Goal: Complete application form

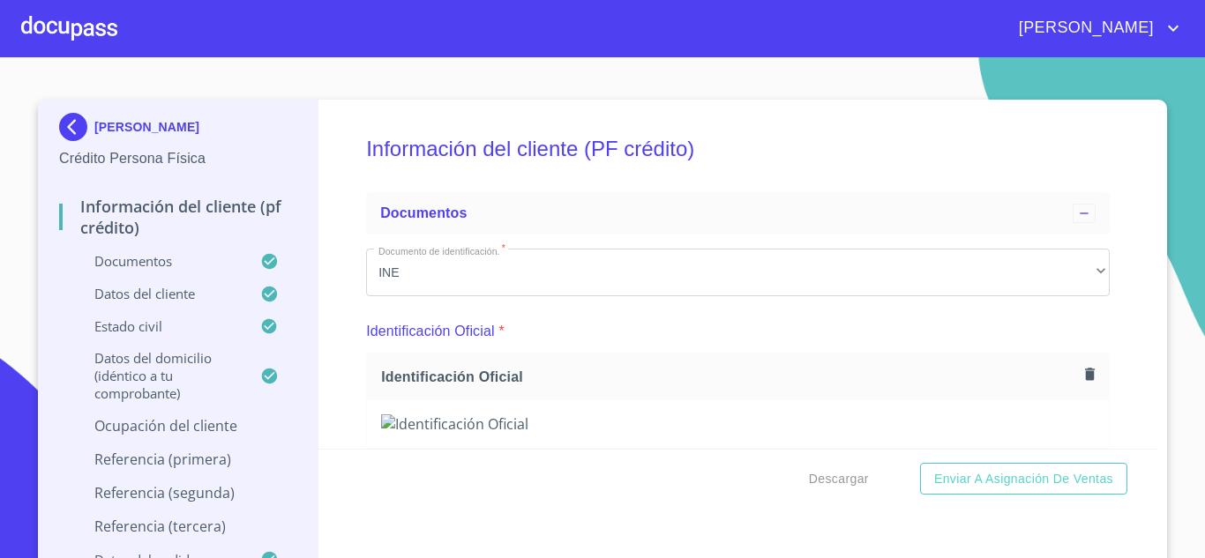
scroll to position [13156, 0]
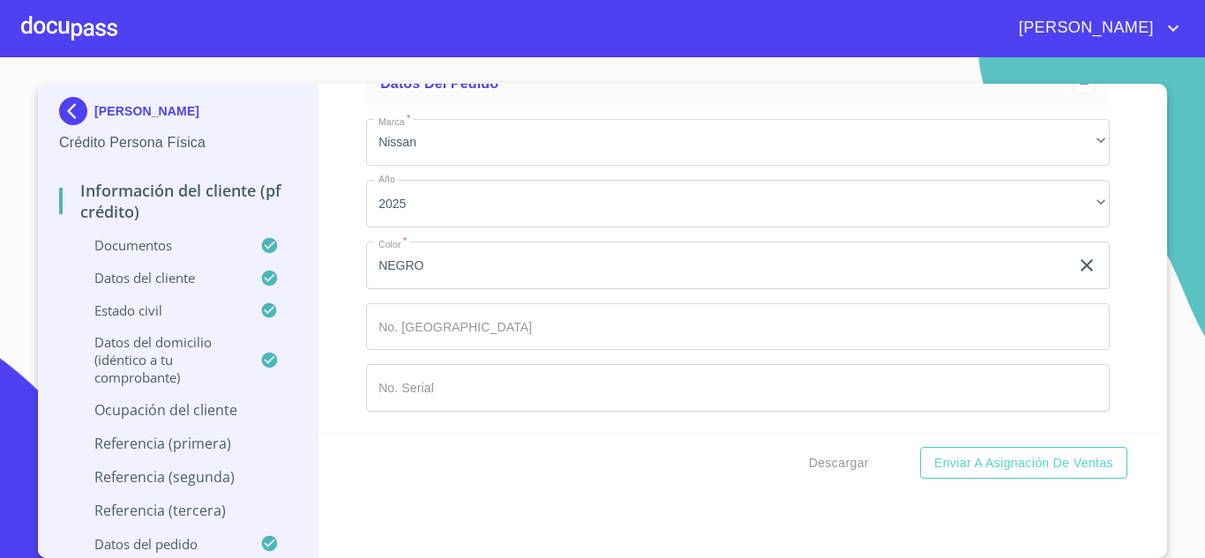
paste input "[STREET_ADDRESS],"
type input "Av [GEOGRAPHIC_DATA]"
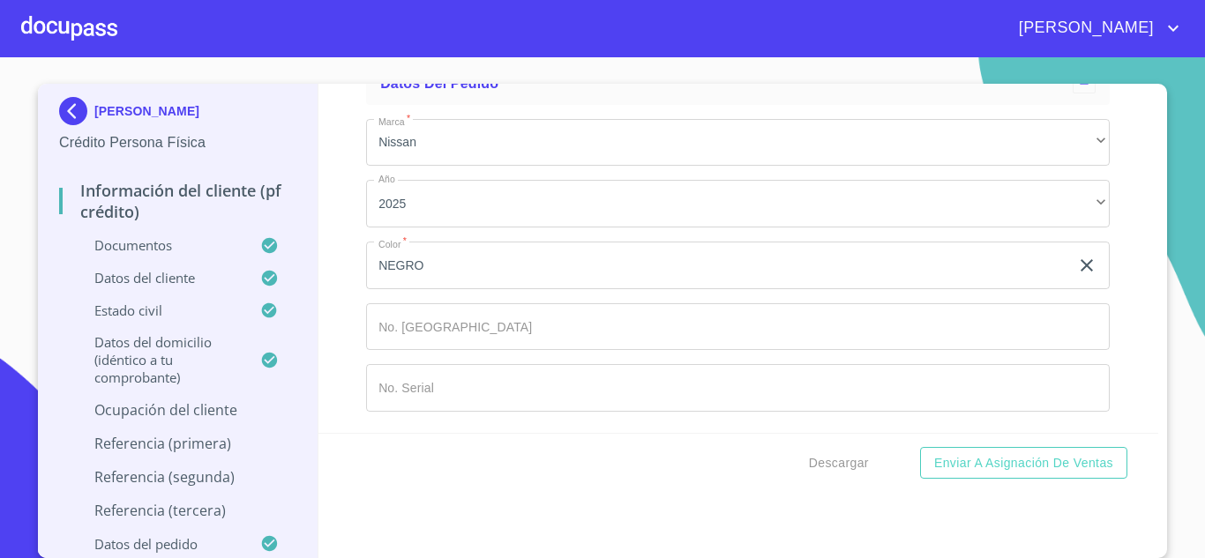
type input "25"
type input "[GEOGRAPHIC_DATA]"
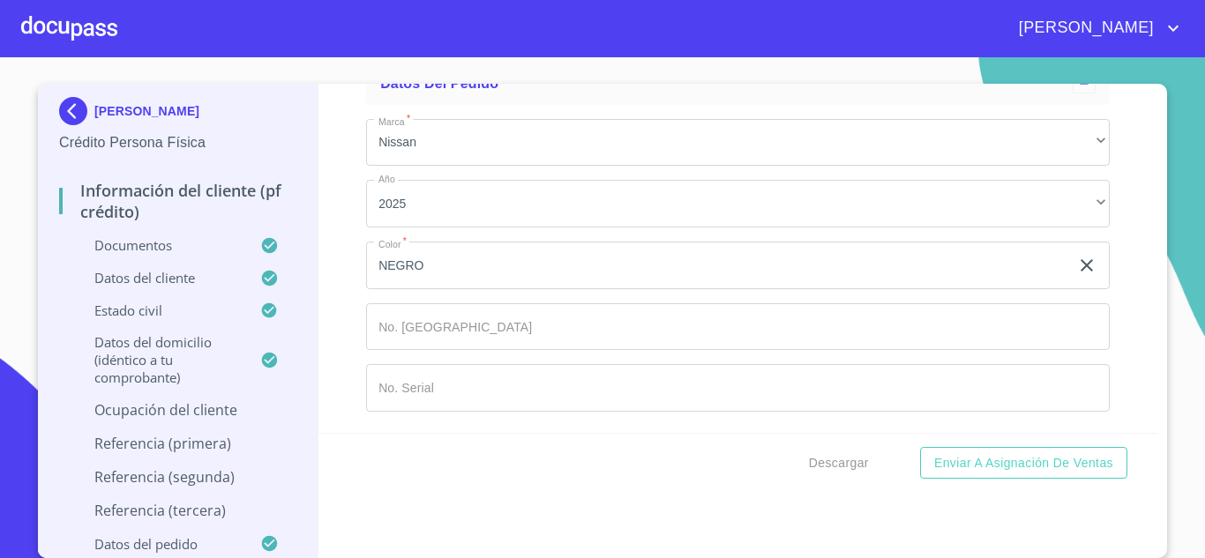
type input "45050"
type input "[GEOGRAPHIC_DATA]"
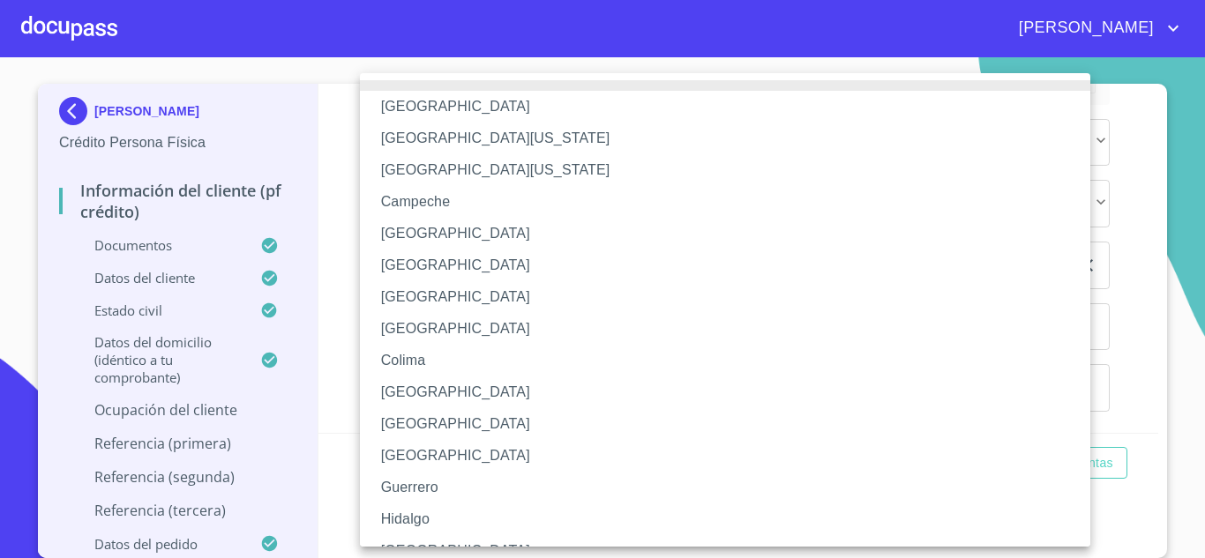
click at [423, 537] on li "[GEOGRAPHIC_DATA]" at bounding box center [731, 551] width 743 height 32
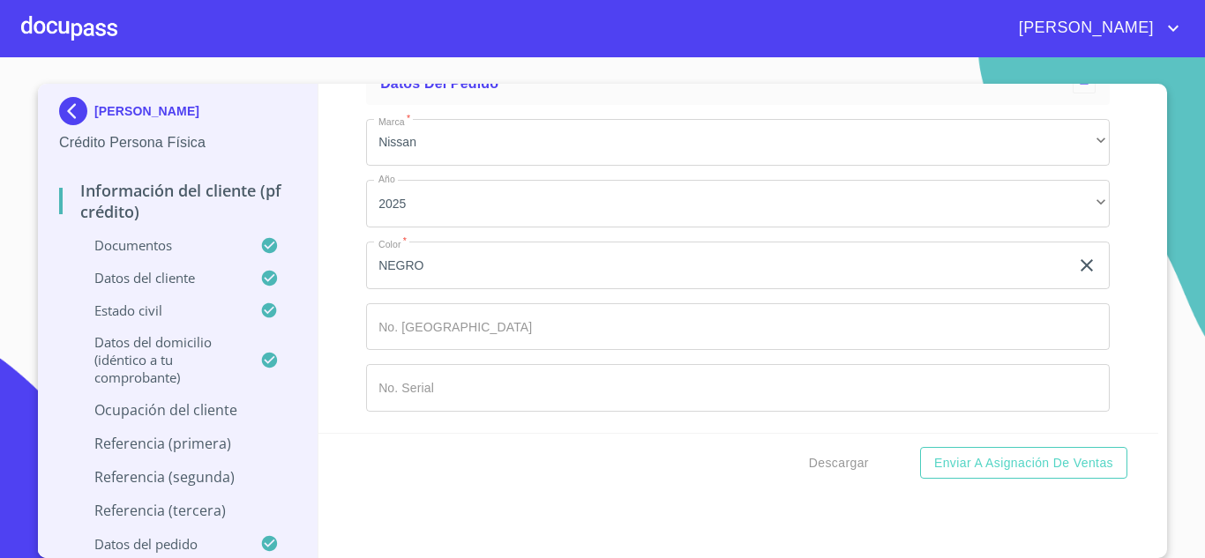
scroll to position [13597, 0]
type input "[PERSON_NAME]"
type input "ENCARGADO"
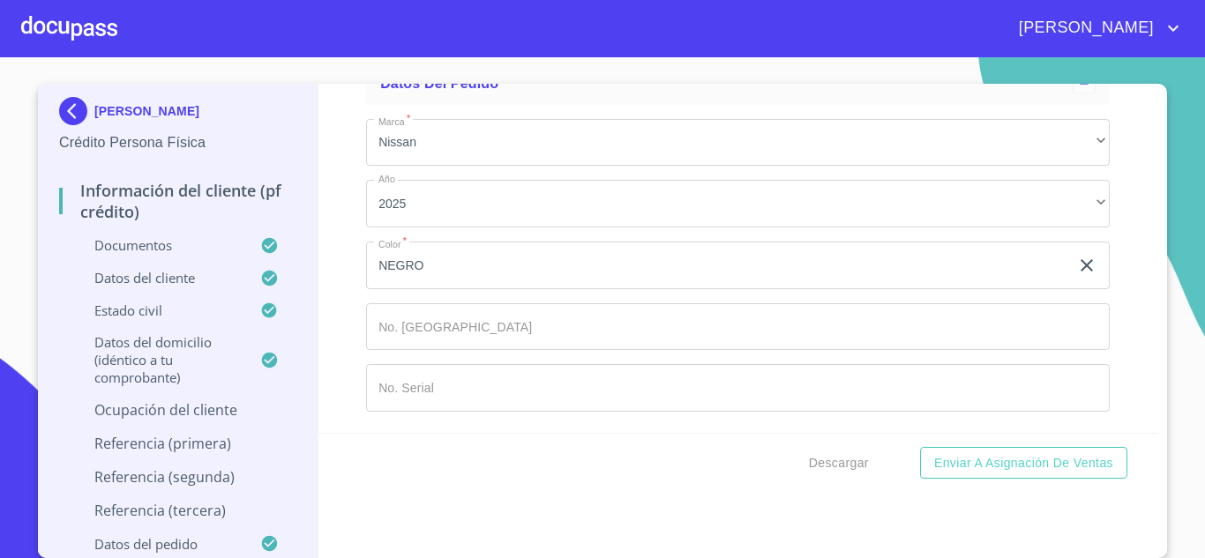
drag, startPoint x: 490, startPoint y: 287, endPoint x: 422, endPoint y: 287, distance: 67.9
drag, startPoint x: 447, startPoint y: 287, endPoint x: 523, endPoint y: 288, distance: 75.9
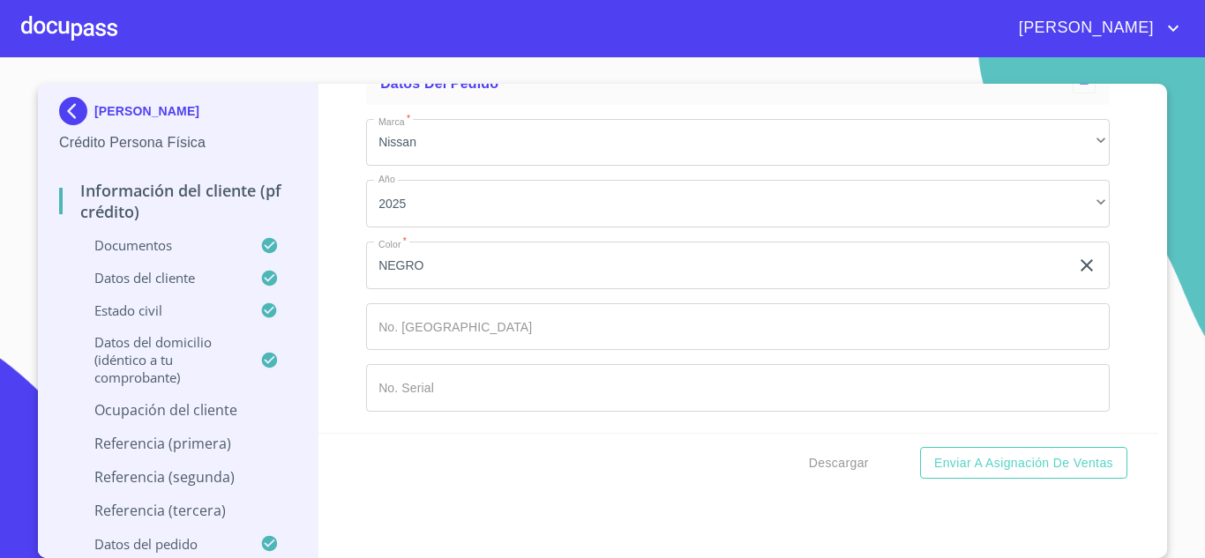
paste input "[PHONE_NUMBER]"
type input "[PHONE_NUMBER]"
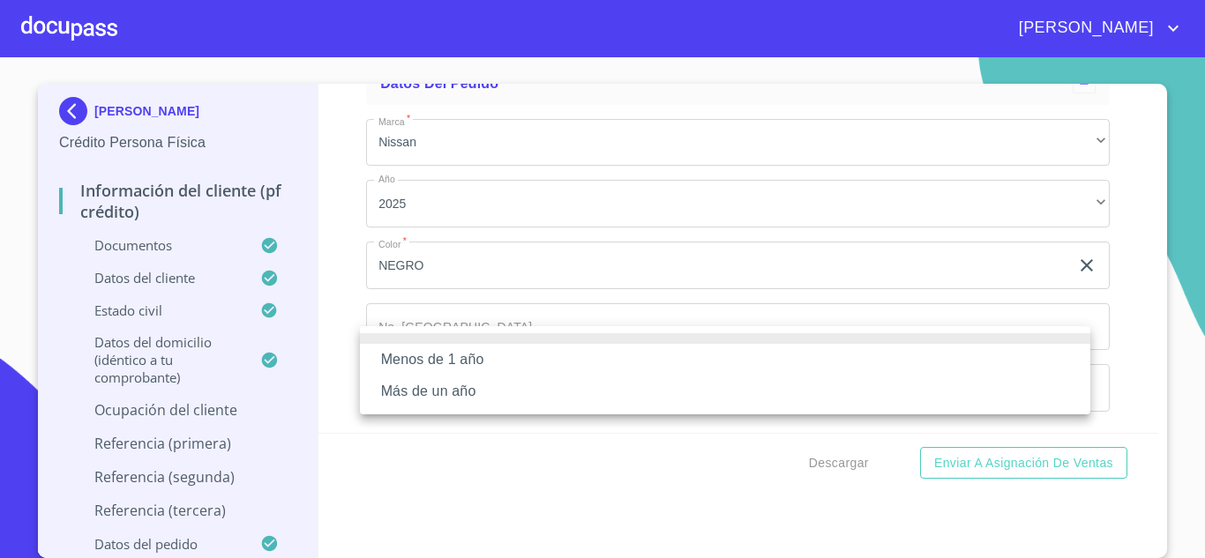
click at [471, 390] on li "Más de un año" at bounding box center [725, 392] width 730 height 32
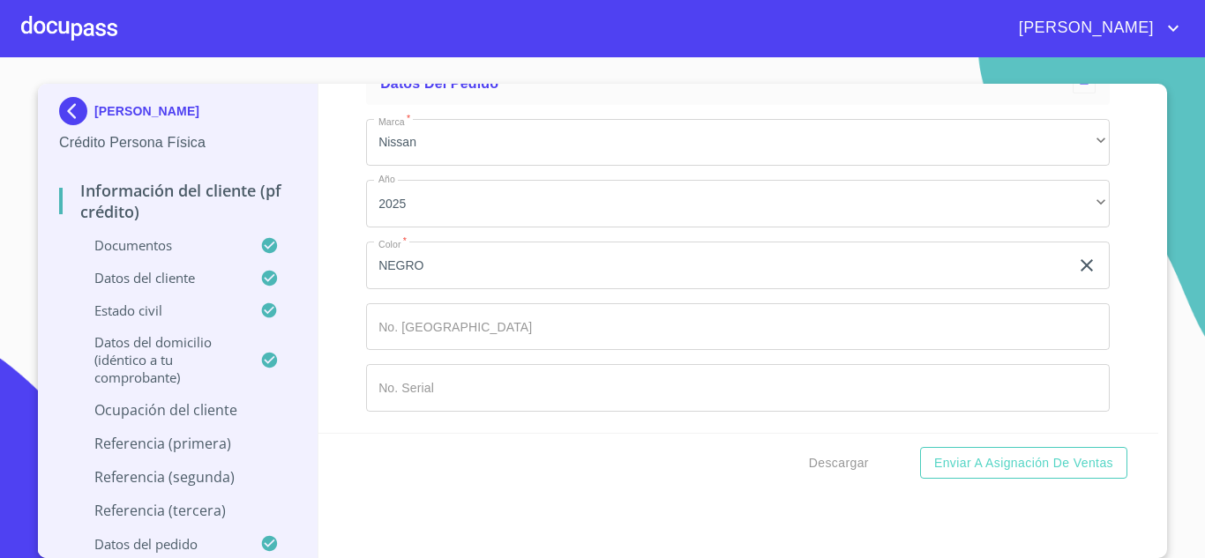
scroll to position [13862, 0]
type input "DELGADO"
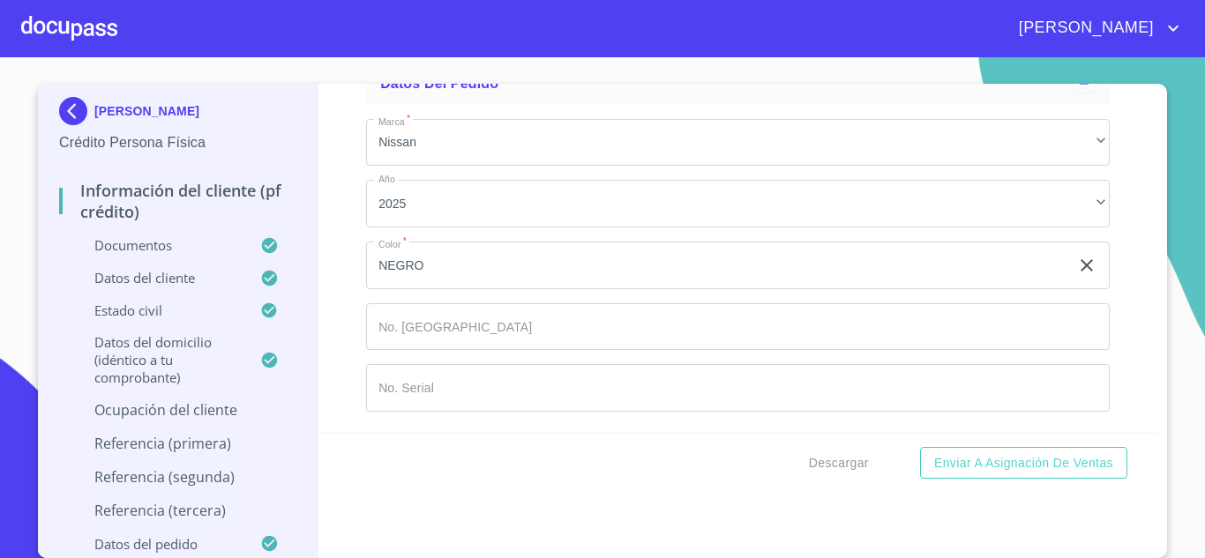
type input "[PERSON_NAME]"
type input "LILIA"
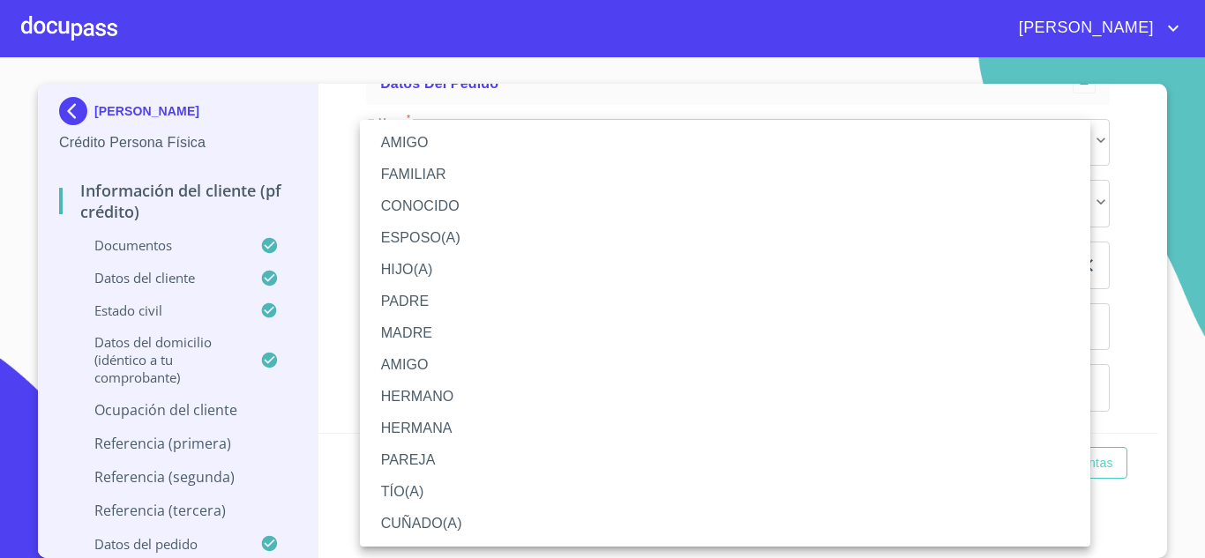
click at [418, 242] on li "ESPOSO(A)" at bounding box center [725, 238] width 730 height 32
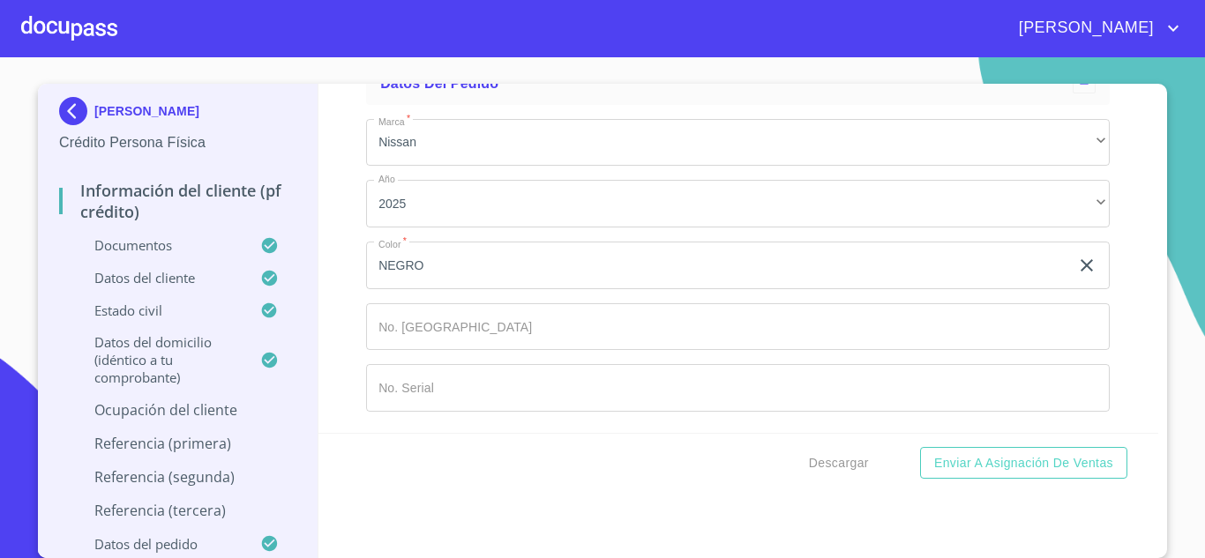
scroll to position [14126, 0]
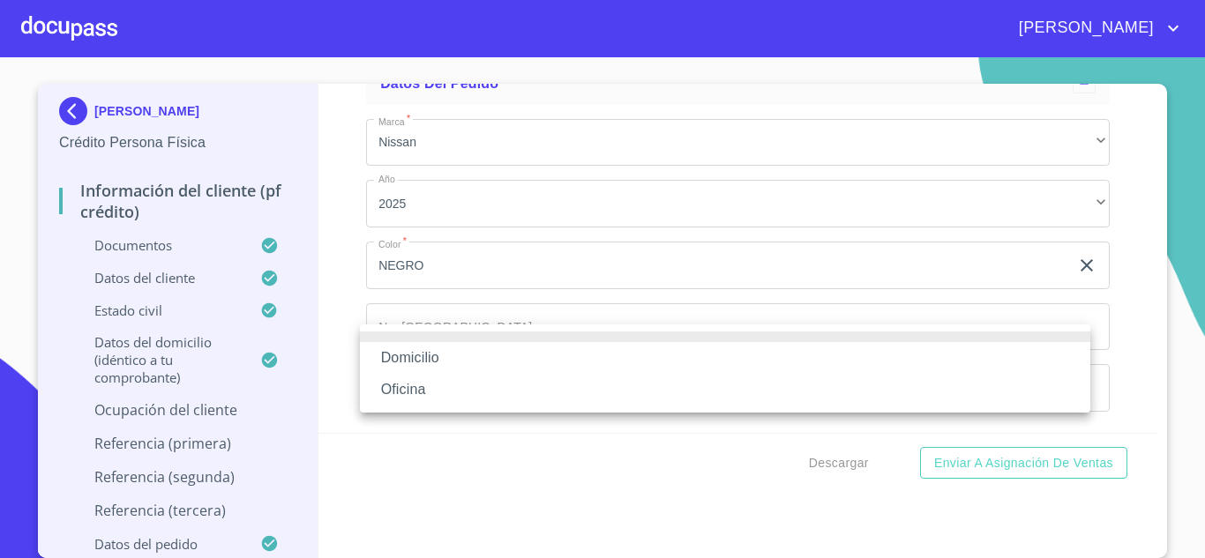
click at [449, 361] on li "Domicilio" at bounding box center [725, 358] width 730 height 32
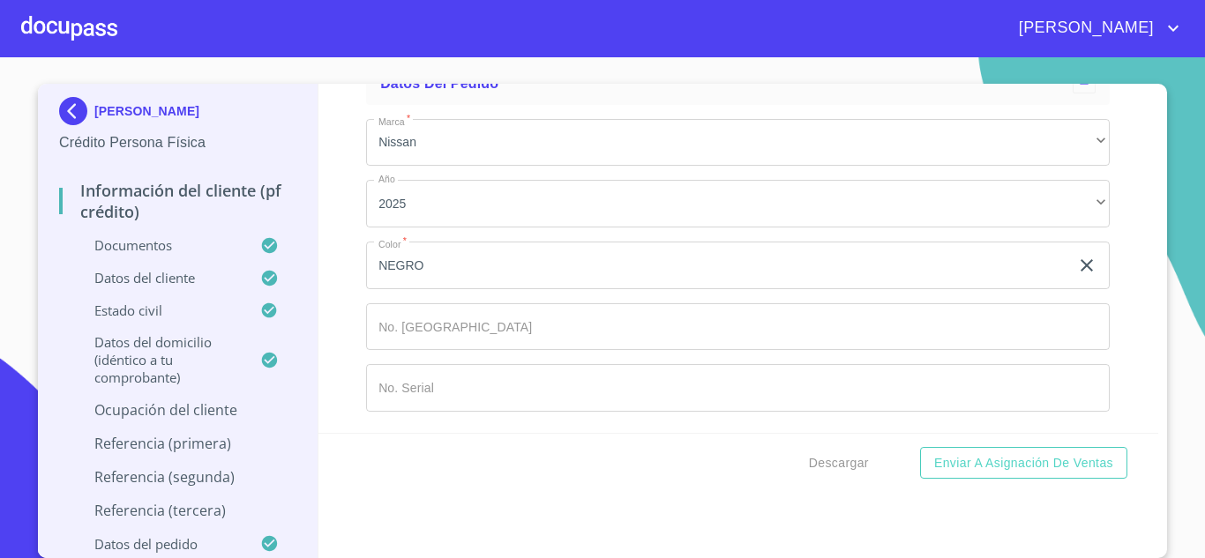
type input "[PHONE_NUMBER]"
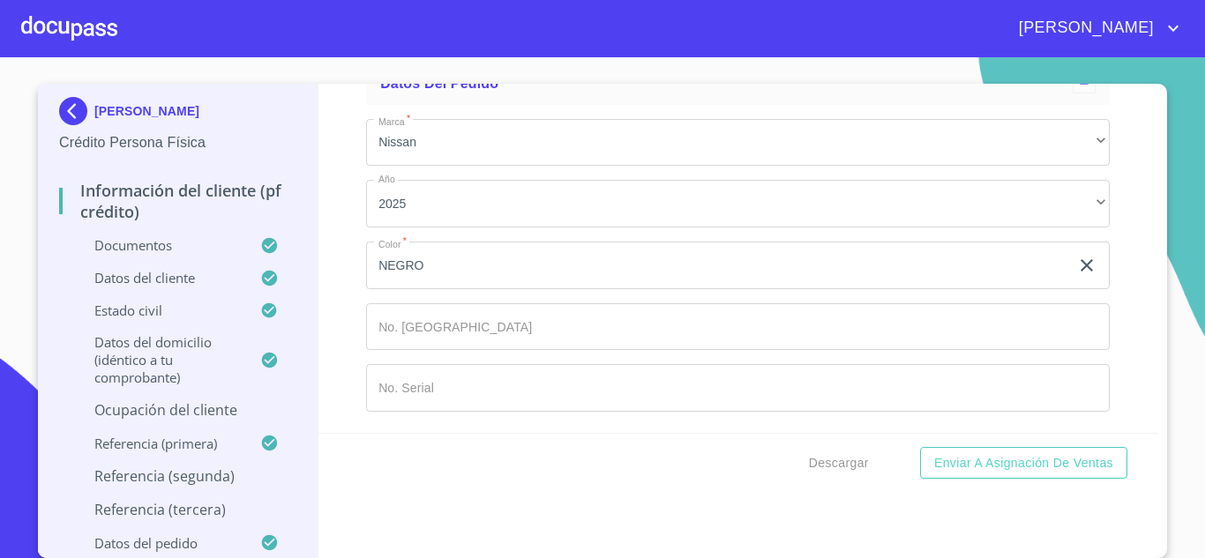
type input "MENDOZA"
type input "X"
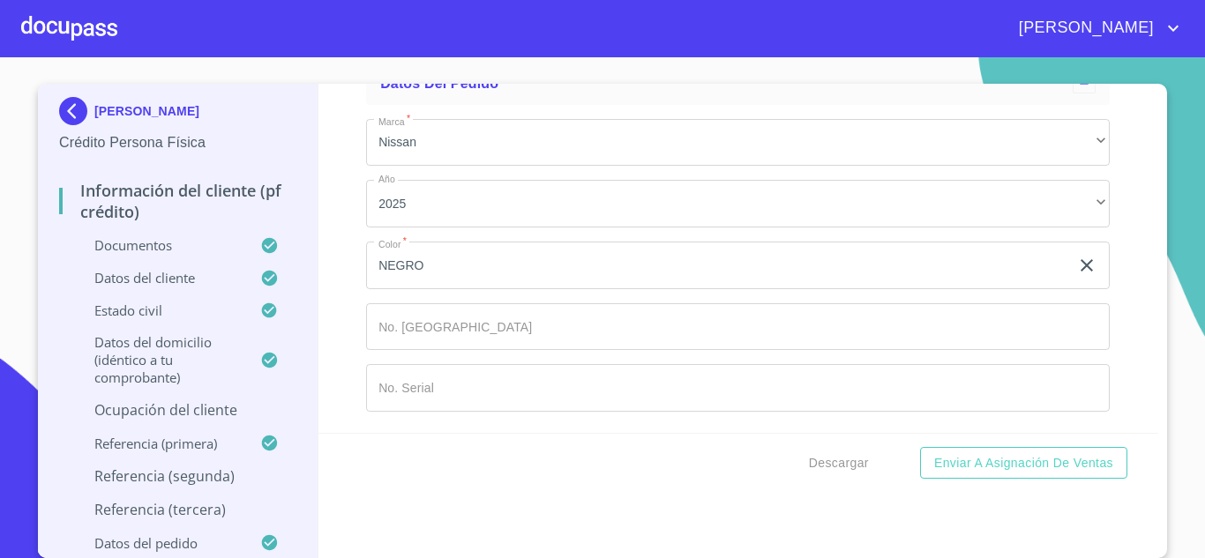
type input "CLEMENTINA"
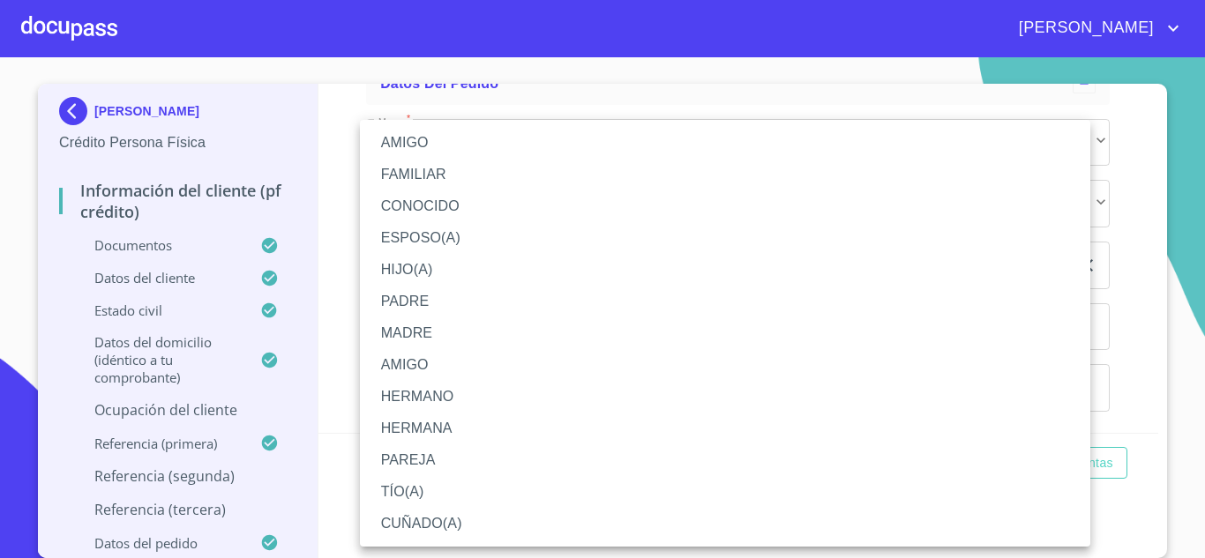
click at [450, 427] on li "HERMANA" at bounding box center [725, 429] width 730 height 32
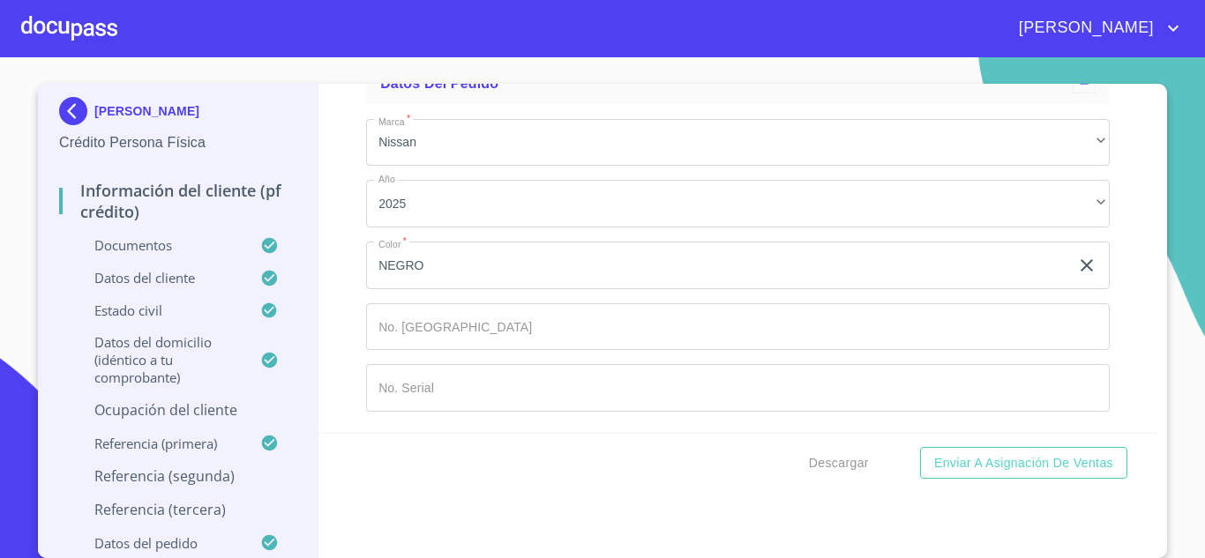
type input "M"
type input "ESQUEDA"
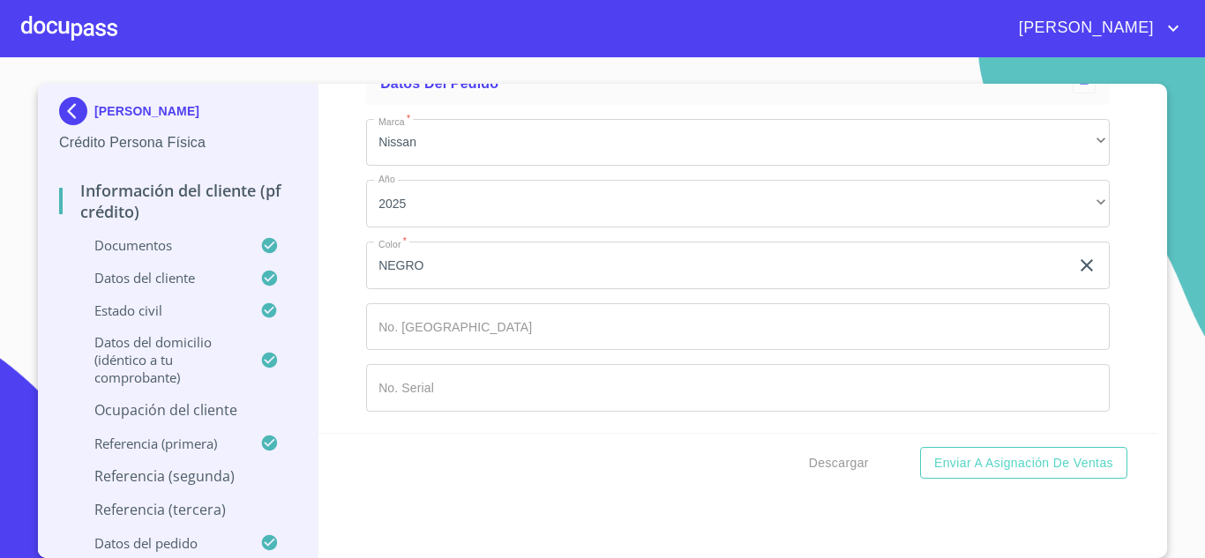
type input "MENDOZA"
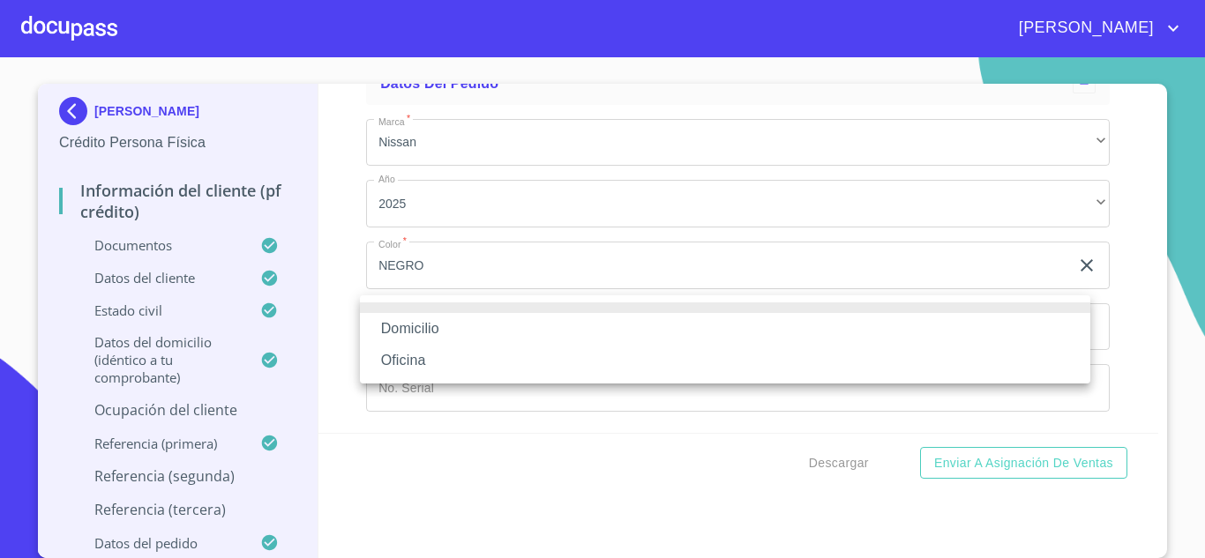
click at [447, 326] on li "Domicilio" at bounding box center [725, 329] width 730 height 32
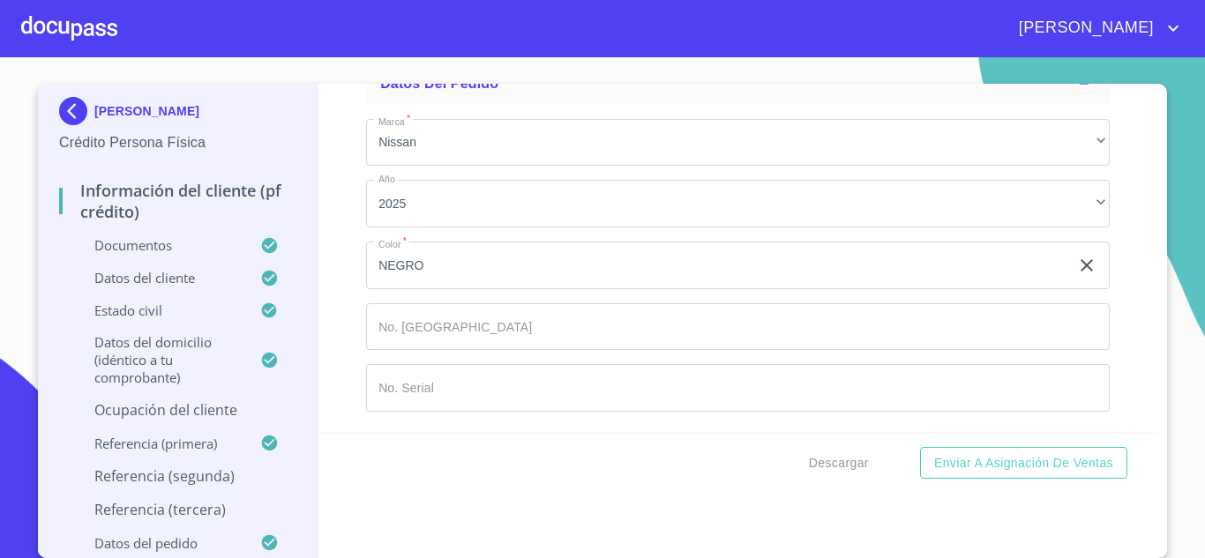
type input "E"
type input "MENDOZA"
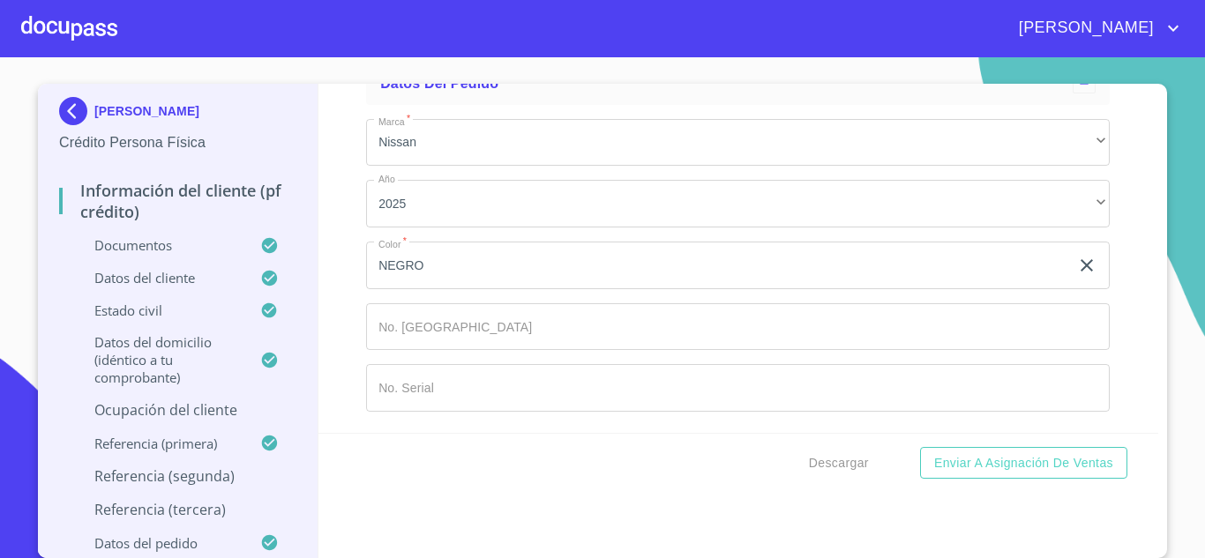
type input "M"
type input "X"
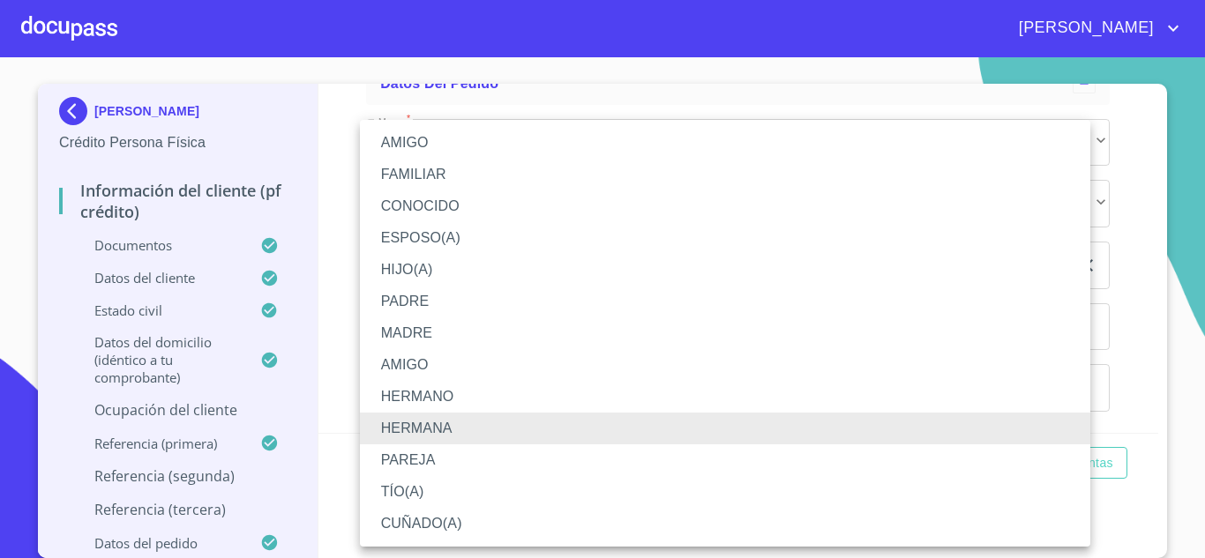
click at [441, 325] on li "MADRE" at bounding box center [725, 333] width 730 height 32
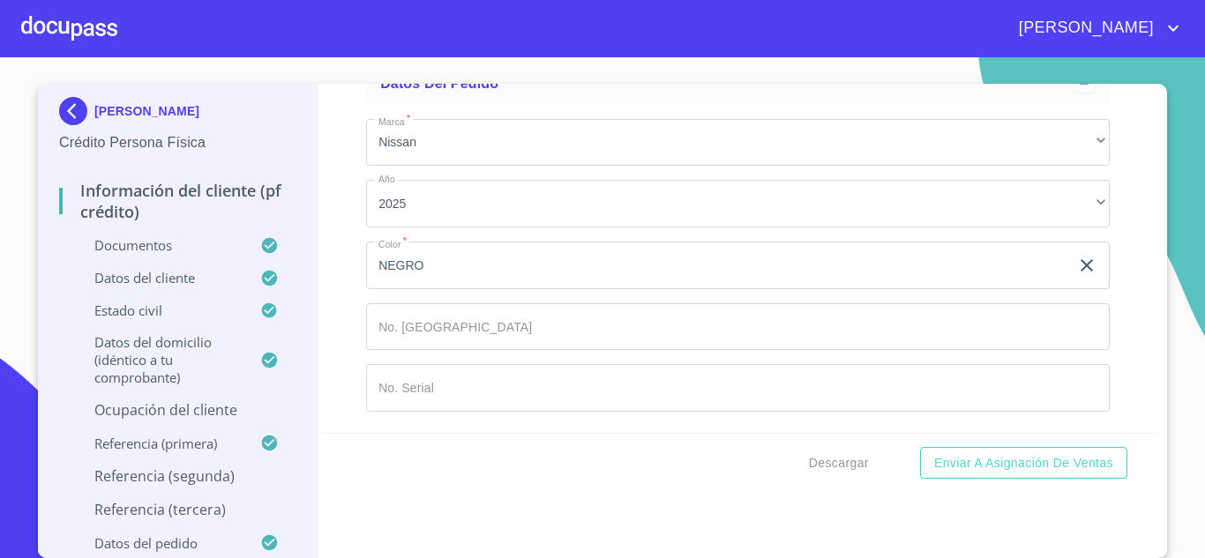
type input "[PHONE_NUMBER]"
click at [324, 312] on div "Información del cliente (PF crédito) Documentos Documento de identificación.   …" at bounding box center [738, 258] width 840 height 349
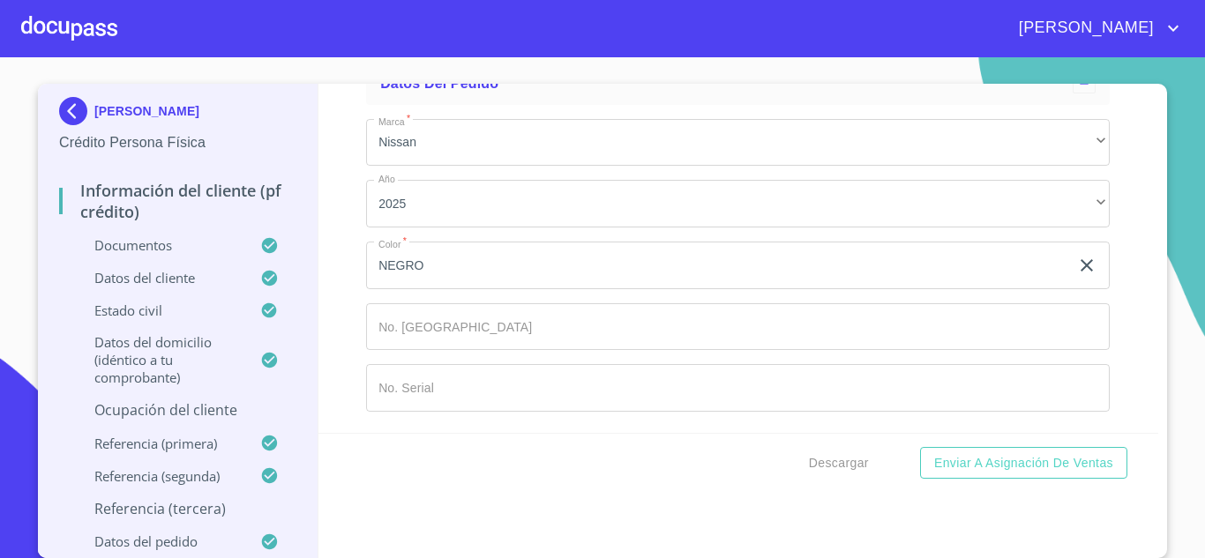
scroll to position [14920, 0]
type input "DELGADO"
type input "[PERSON_NAME]"
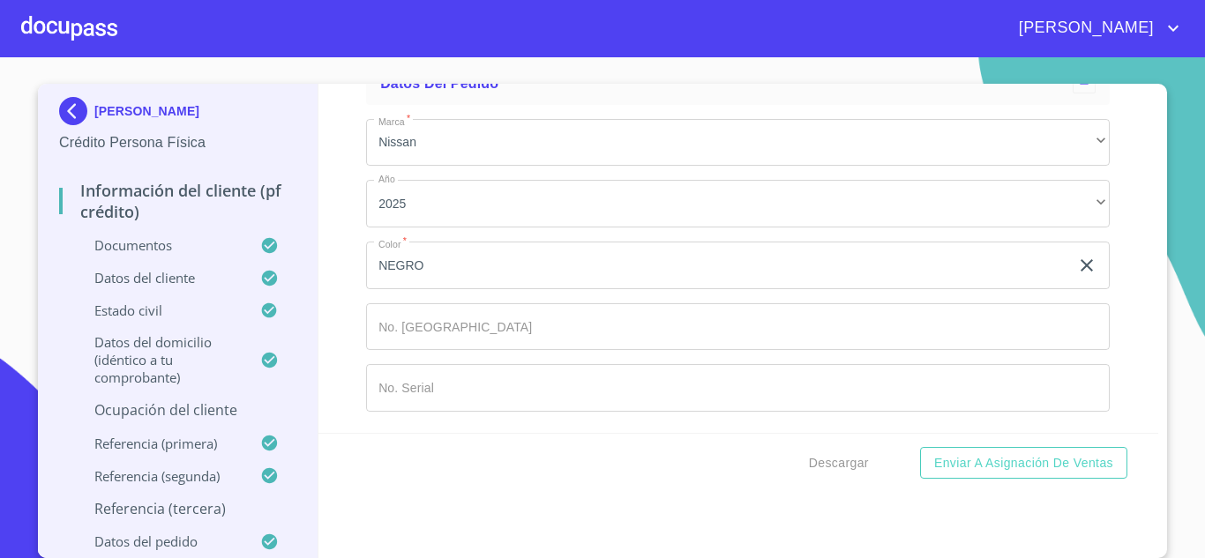
scroll to position [15096, 0]
type input "ALEJANDRA"
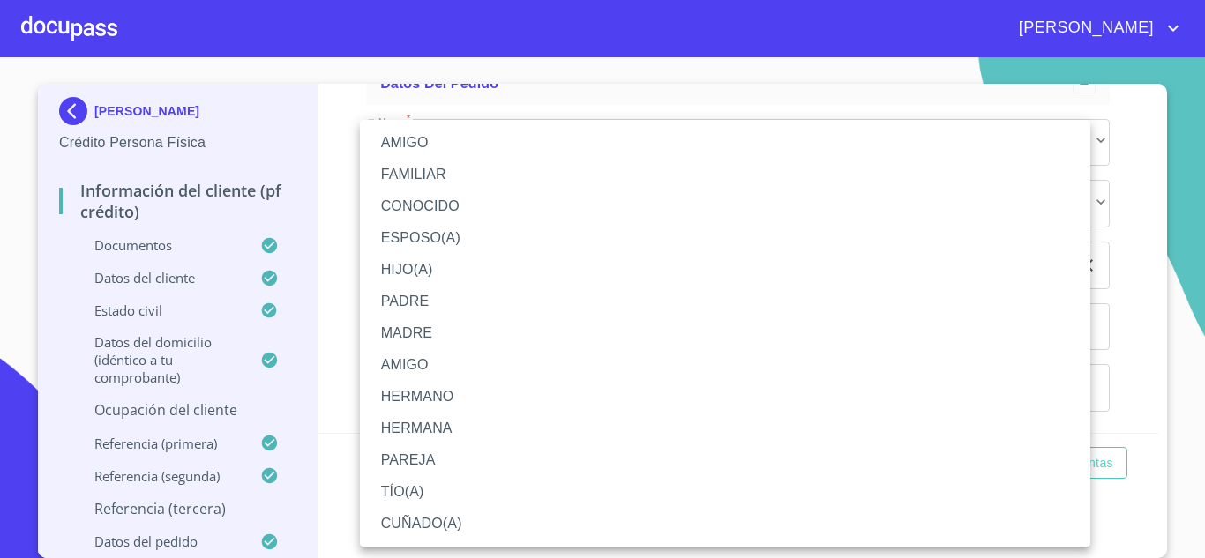
click at [439, 415] on li "HERMANA" at bounding box center [725, 429] width 730 height 32
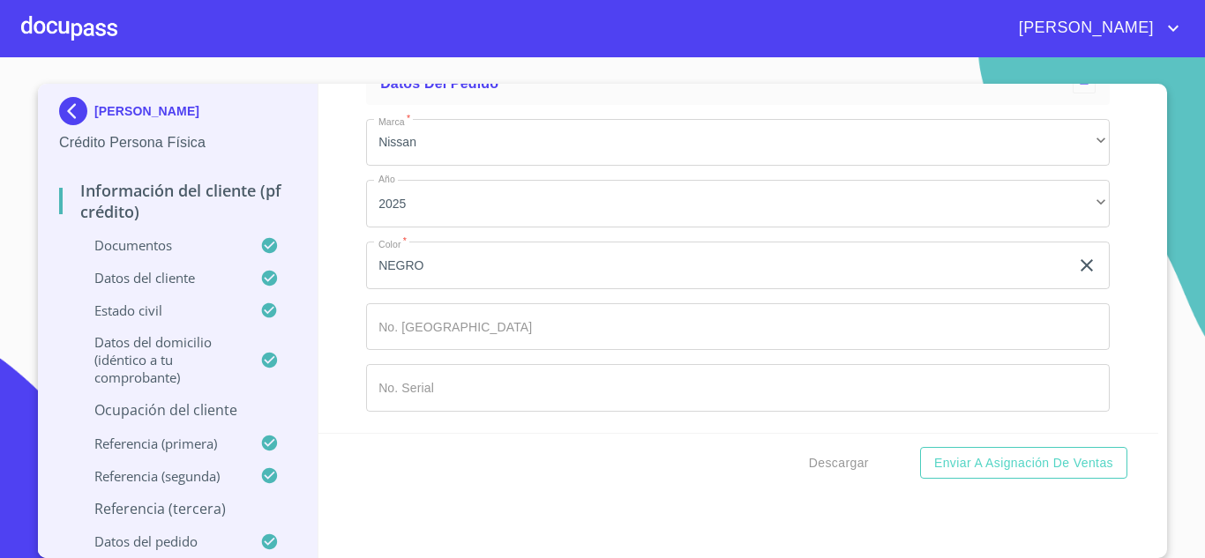
scroll to position [15184, 0]
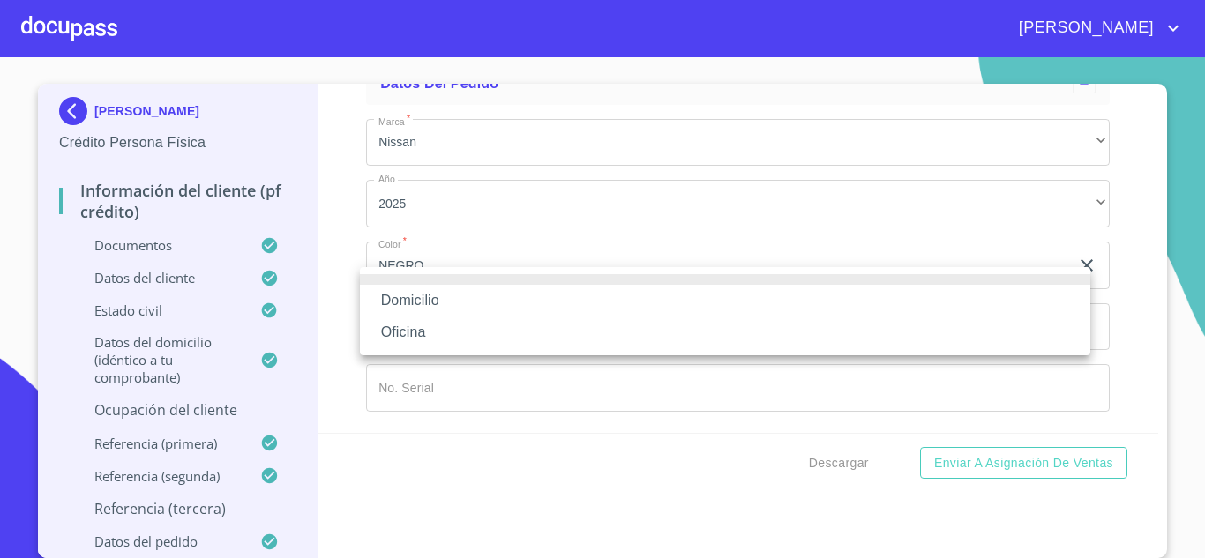
click at [436, 299] on li "Domicilio" at bounding box center [725, 301] width 730 height 32
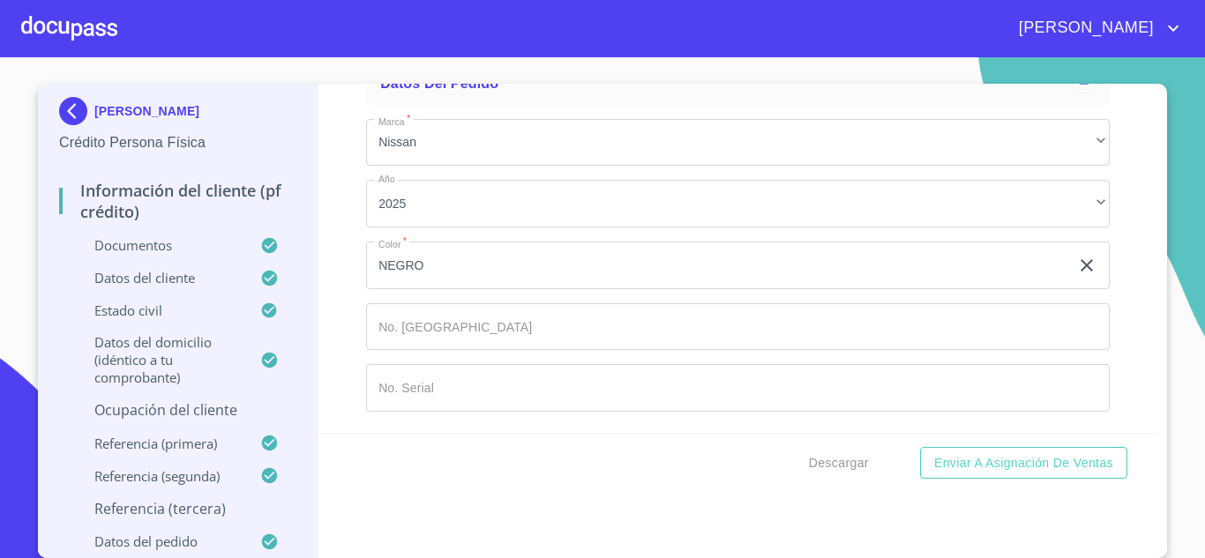
click at [492, 34] on input "Documento de identificación.   *" at bounding box center [758, 11] width 701 height 48
type input "[PHONE_NUMBER]"
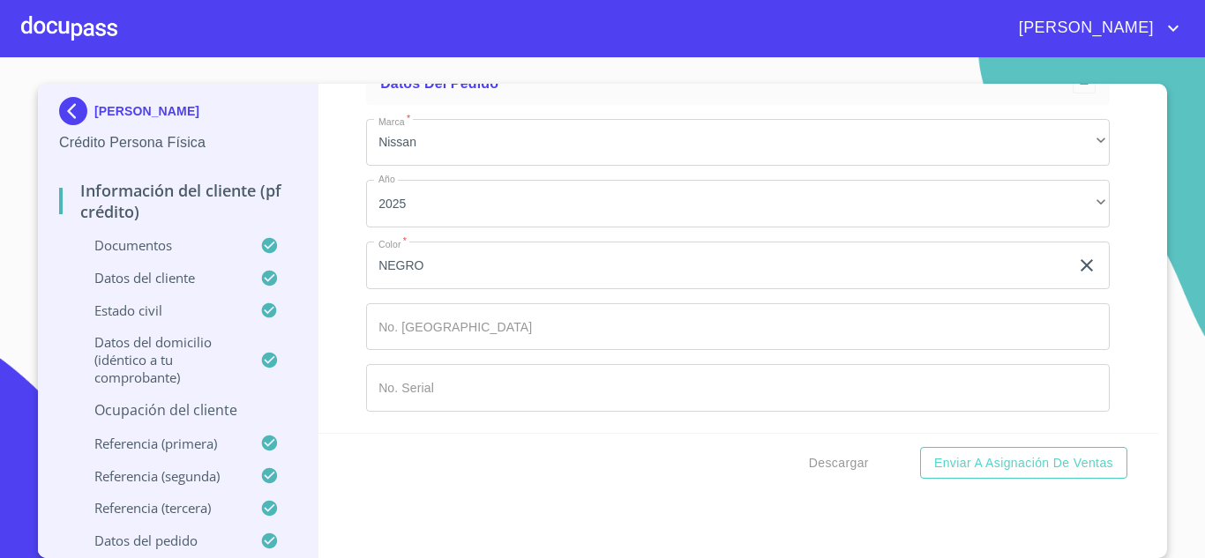
type input "2"
type input "25000"
click at [333, 247] on div "Información del cliente (PF crédito) Documentos Documento de identificación.   …" at bounding box center [738, 258] width 840 height 349
